Goal: Task Accomplishment & Management: Manage account settings

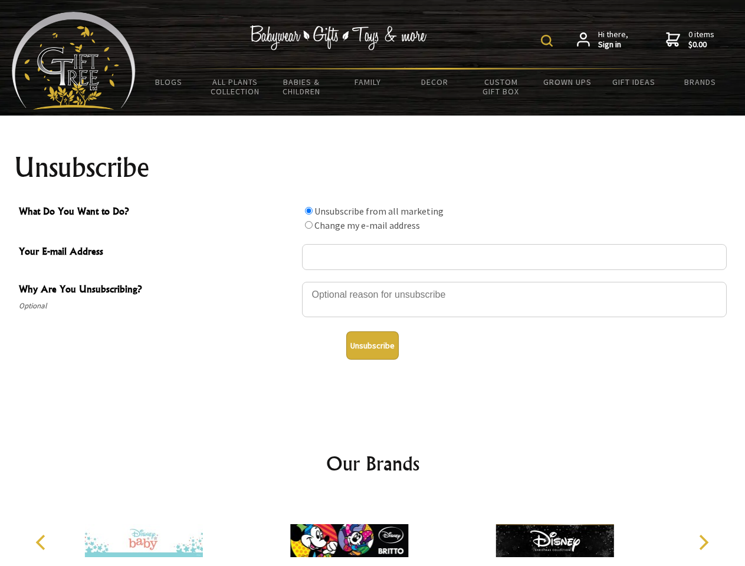
click at [549, 41] on img at bounding box center [547, 41] width 12 height 12
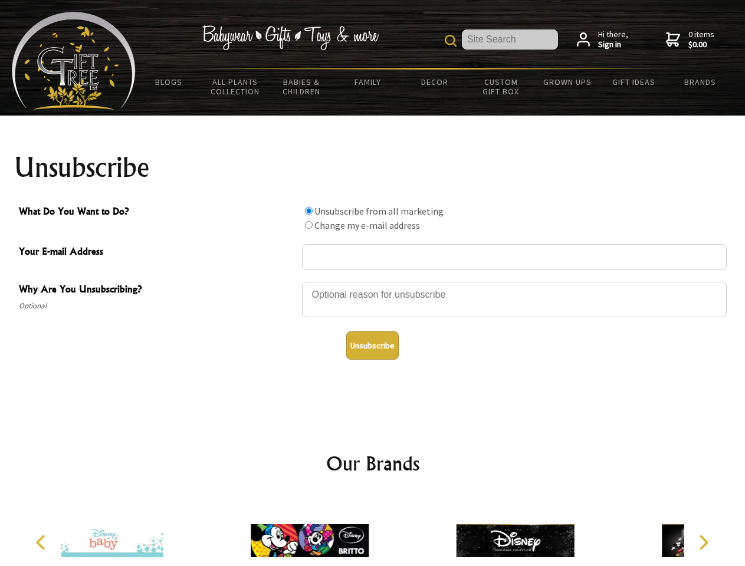
click at [373, 281] on div at bounding box center [514, 301] width 425 height 41
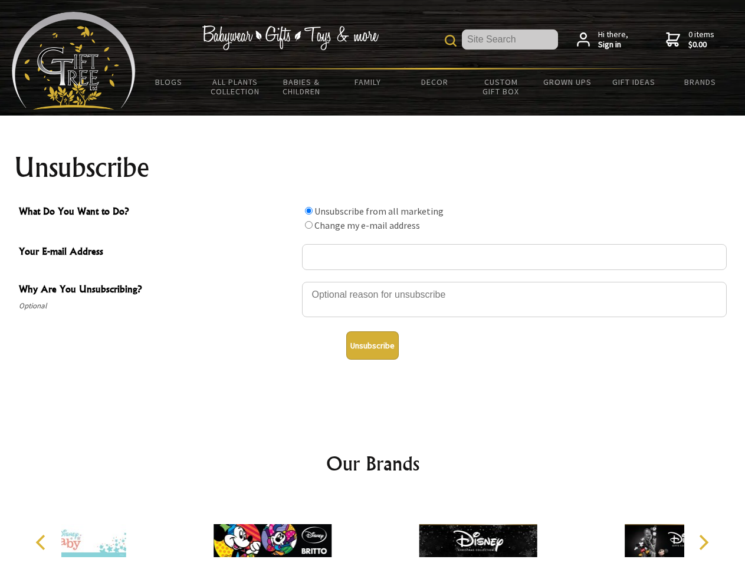
click at [308, 211] on input "What Do You Want to Do?" at bounding box center [309, 211] width 8 height 8
click at [308, 225] on input "What Do You Want to Do?" at bounding box center [309, 225] width 8 height 8
radio input "true"
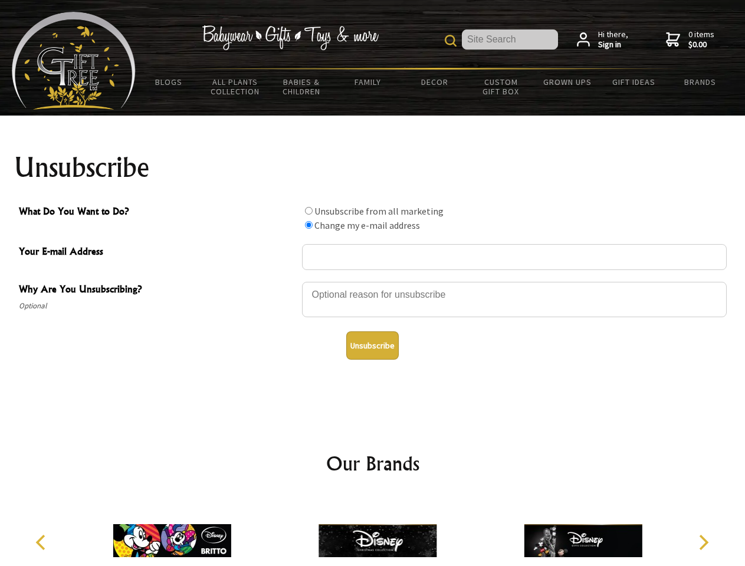
click at [372, 346] on button "Unsubscribe" at bounding box center [372, 345] width 52 height 28
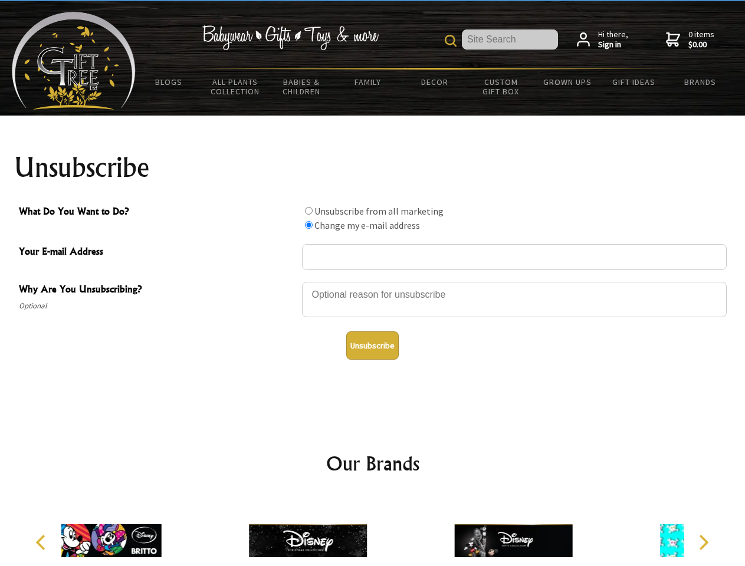
click at [373, 531] on div at bounding box center [307, 543] width 205 height 92
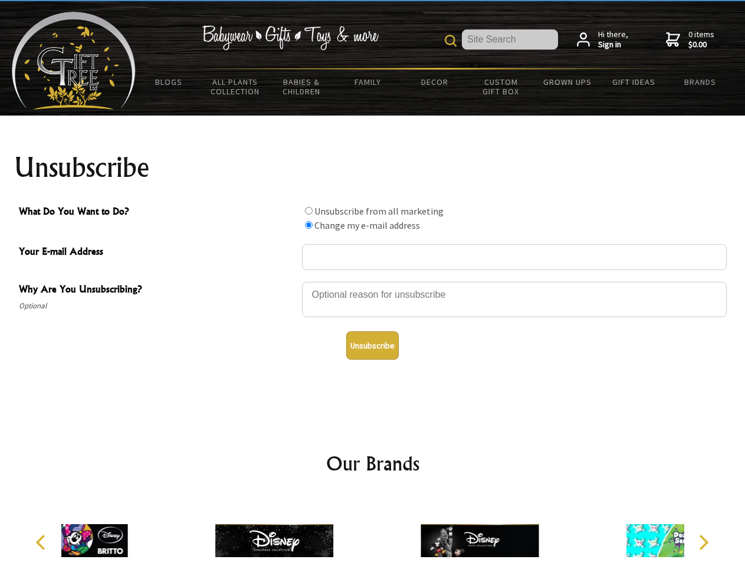
click at [42, 543] on icon "Previous" at bounding box center [41, 542] width 15 height 15
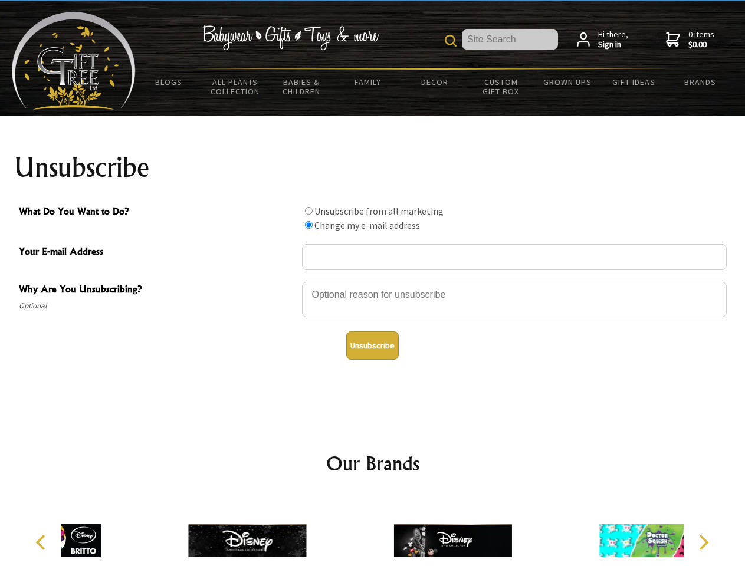
click at [703, 543] on icon "Next" at bounding box center [702, 542] width 15 height 15
